Goal: Task Accomplishment & Management: Complete application form

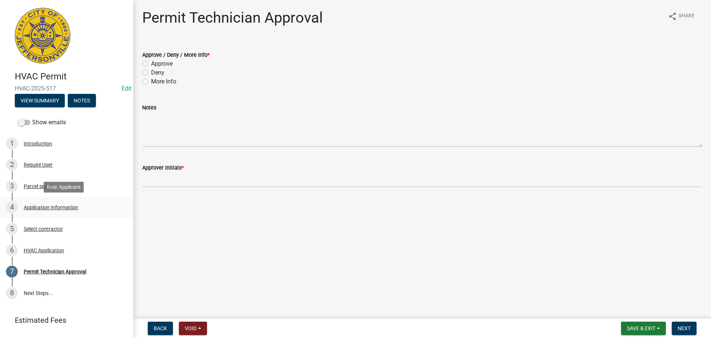
click at [54, 205] on div "Application Information" at bounding box center [51, 207] width 54 height 5
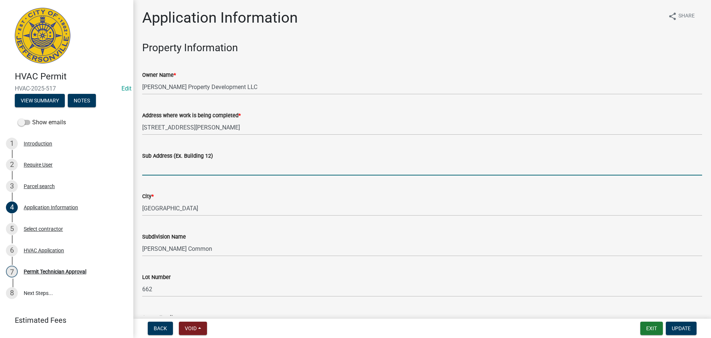
click at [189, 167] on input "Sub Address (Ex. Building 12)" at bounding box center [422, 167] width 560 height 15
type input "11"
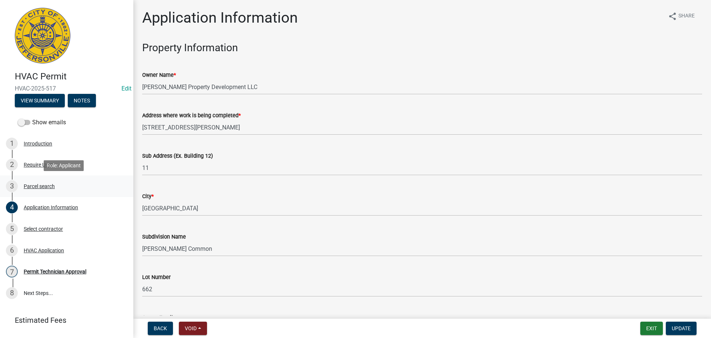
click at [39, 183] on div "Parcel search" at bounding box center [39, 185] width 31 height 5
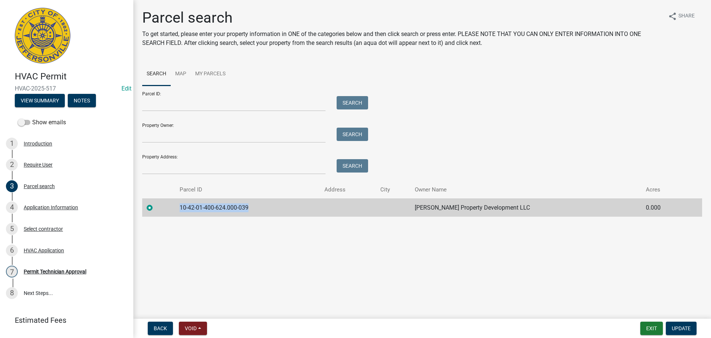
drag, startPoint x: 255, startPoint y: 207, endPoint x: 179, endPoint y: 212, distance: 76.5
click at [179, 212] on td "10-42-01-400-624.000-039" at bounding box center [247, 207] width 145 height 18
copy td "10-42-01-400-624.000-039"
click at [54, 208] on div "Application Information" at bounding box center [51, 207] width 54 height 5
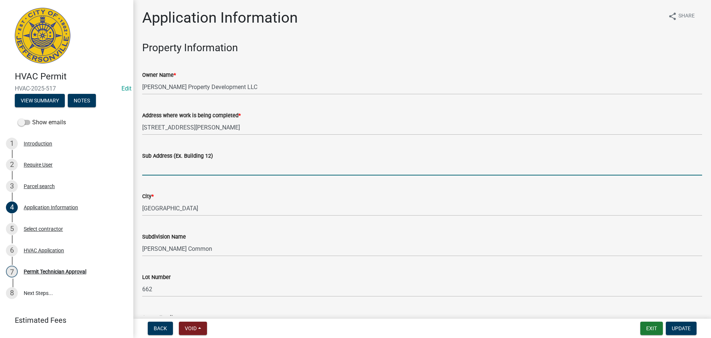
click at [169, 170] on input "Sub Address (Ex. Building 12)" at bounding box center [422, 167] width 560 height 15
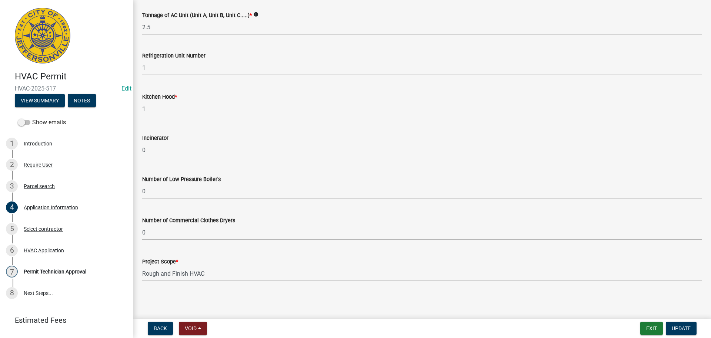
scroll to position [499, 0]
type input "[STREET_ADDRESS][PERSON_NAME]"
click at [687, 326] on span "Update" at bounding box center [681, 328] width 19 height 6
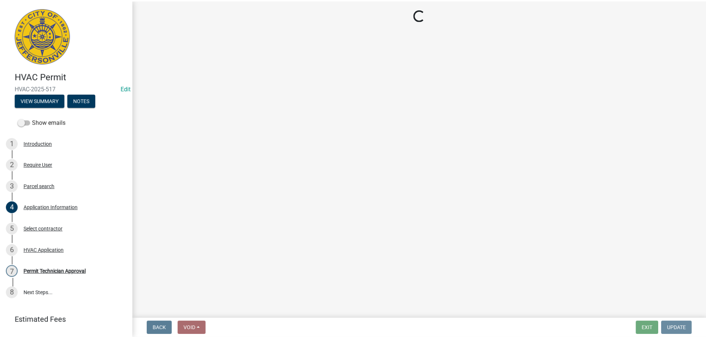
scroll to position [0, 0]
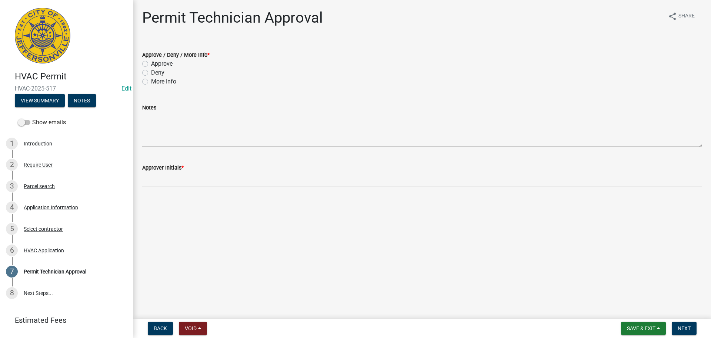
click at [168, 63] on label "Approve" at bounding box center [161, 63] width 21 height 9
click at [156, 63] on input "Approve" at bounding box center [153, 61] width 5 height 5
radio input "true"
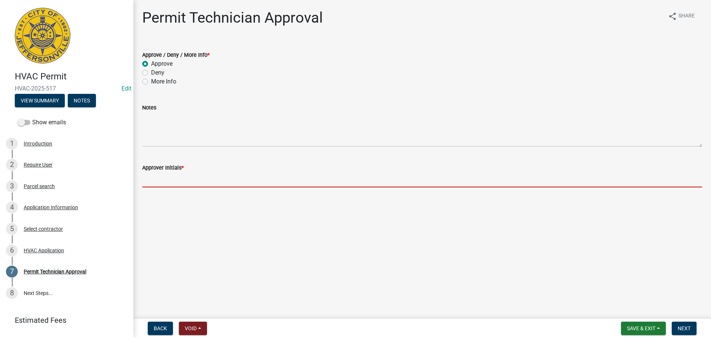
click at [181, 185] on input "Approver Initials *" at bounding box center [422, 179] width 560 height 15
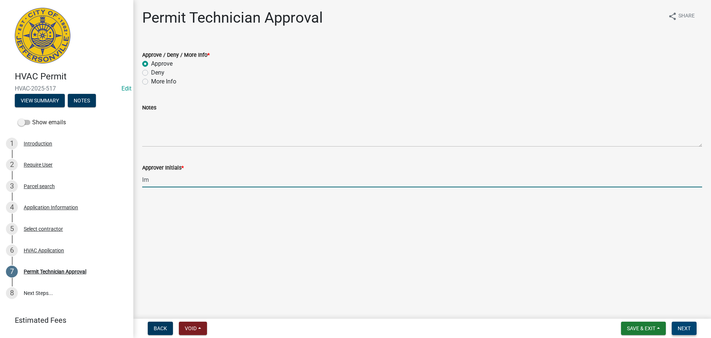
type input "lm"
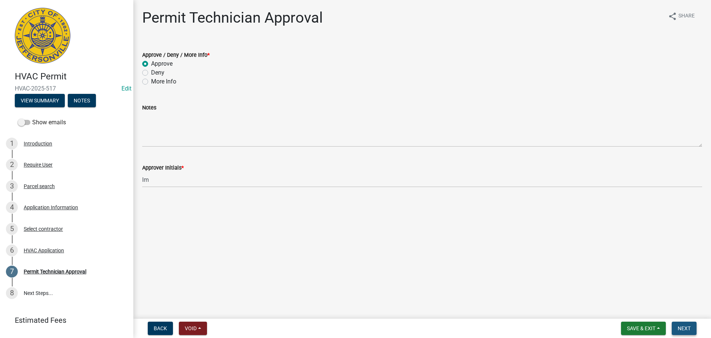
click at [677, 326] on button "Next" at bounding box center [684, 327] width 25 height 13
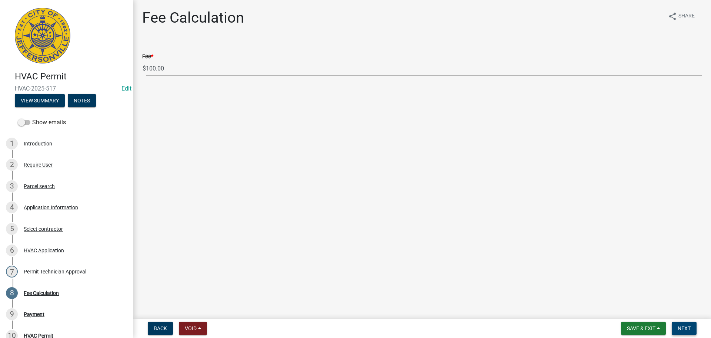
click at [677, 326] on button "Next" at bounding box center [684, 327] width 25 height 13
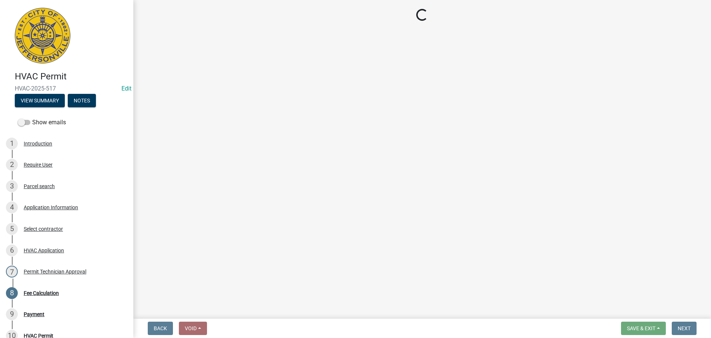
select select "3: 3"
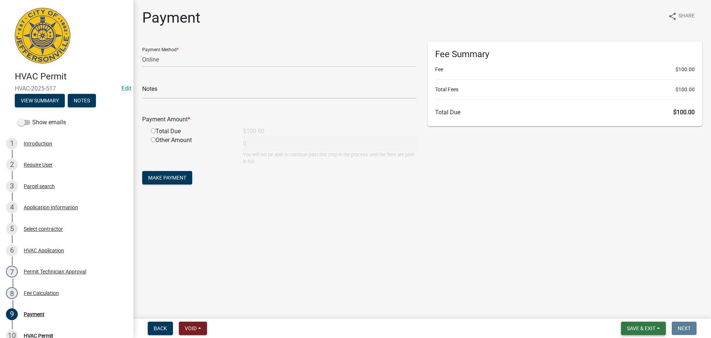
click at [651, 326] on span "Save & Exit" at bounding box center [641, 328] width 29 height 6
click at [649, 310] on button "Save & Exit" at bounding box center [636, 309] width 59 height 18
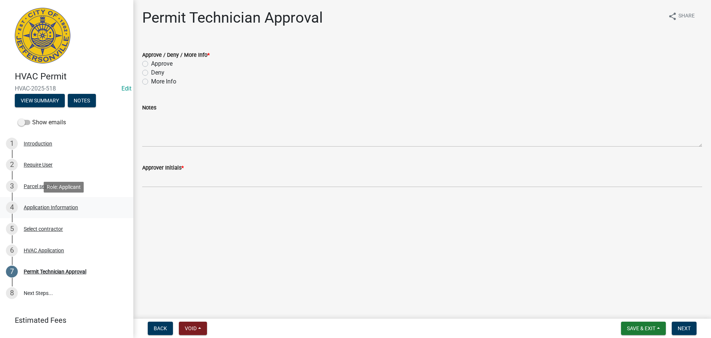
click at [43, 206] on div "Application Information" at bounding box center [51, 207] width 54 height 5
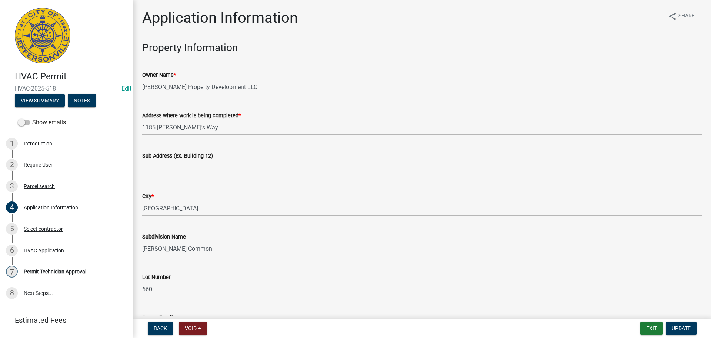
click at [200, 168] on input "Sub Address (Ex. Building 12)" at bounding box center [422, 167] width 560 height 15
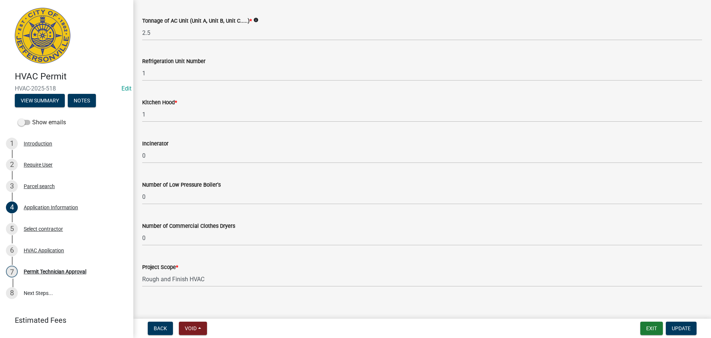
scroll to position [499, 0]
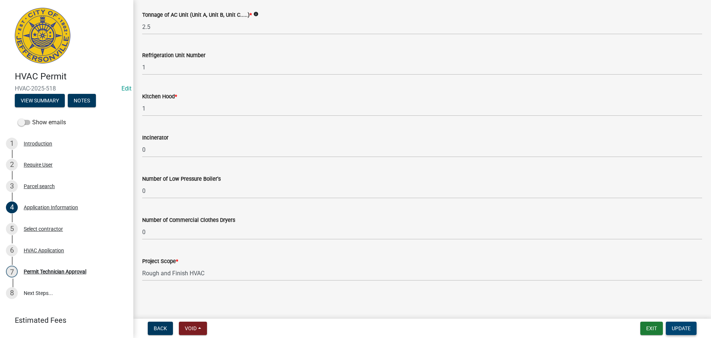
type input "1185 [PERSON_NAME]'s Way"
click at [689, 326] on span "Update" at bounding box center [681, 328] width 19 height 6
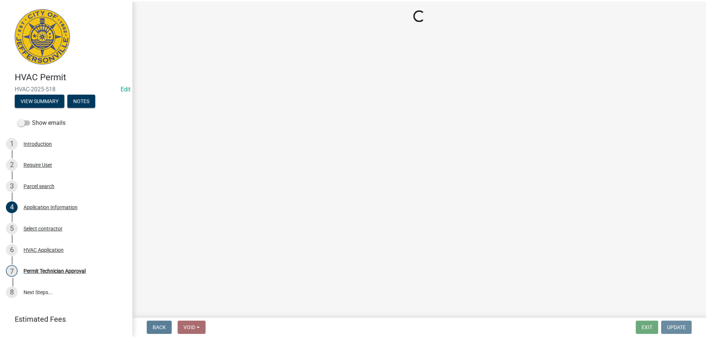
scroll to position [0, 0]
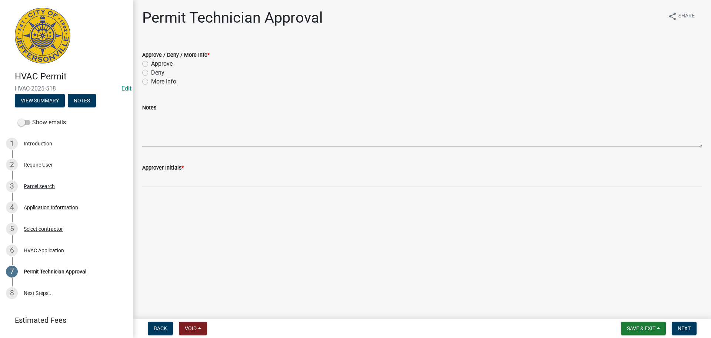
click at [167, 65] on label "Approve" at bounding box center [161, 63] width 21 height 9
click at [156, 64] on input "Approve" at bounding box center [153, 61] width 5 height 5
radio input "true"
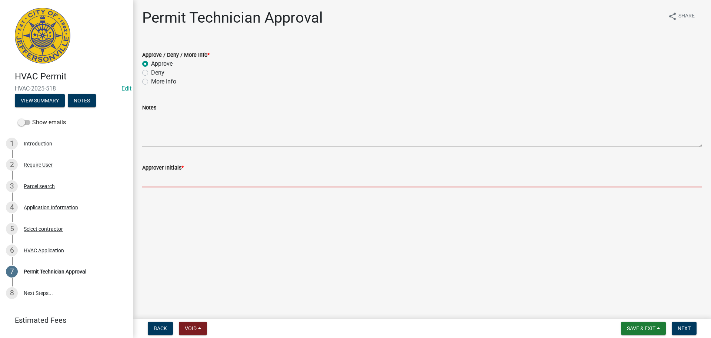
click at [163, 183] on input "Approver Initials *" at bounding box center [422, 179] width 560 height 15
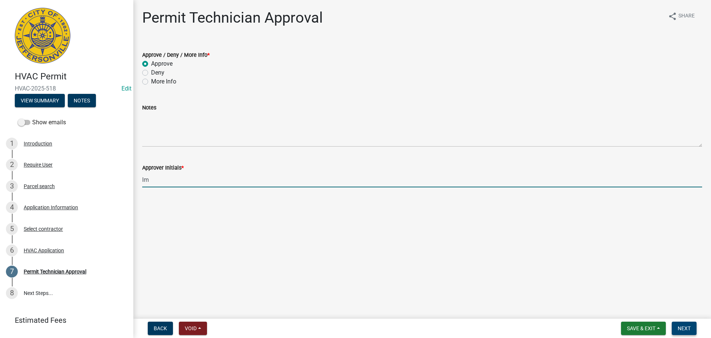
type input "lm"
click at [681, 330] on span "Next" at bounding box center [684, 328] width 13 height 6
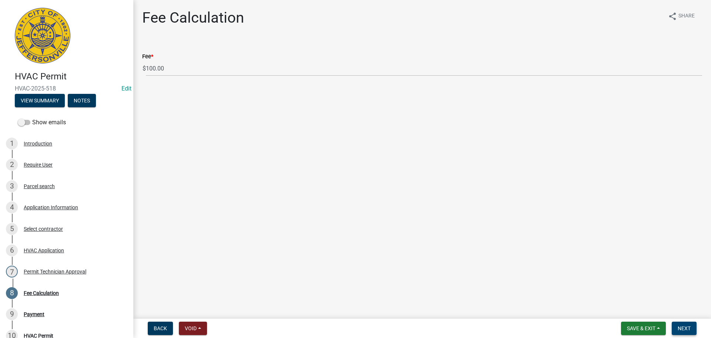
click at [681, 323] on button "Next" at bounding box center [684, 327] width 25 height 13
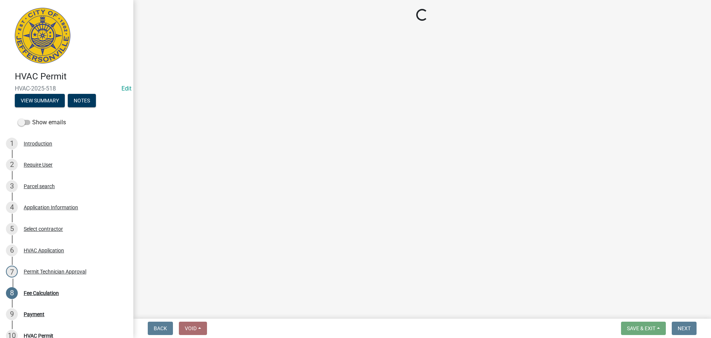
select select "3: 3"
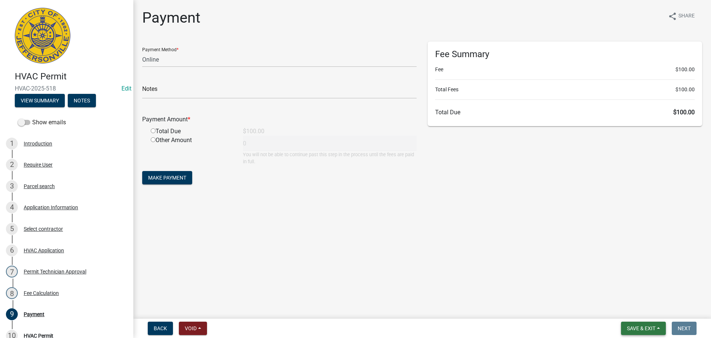
click at [640, 326] on span "Save & Exit" at bounding box center [641, 328] width 29 height 6
click at [640, 306] on button "Save & Exit" at bounding box center [636, 309] width 59 height 18
